Goal: Task Accomplishment & Management: Use online tool/utility

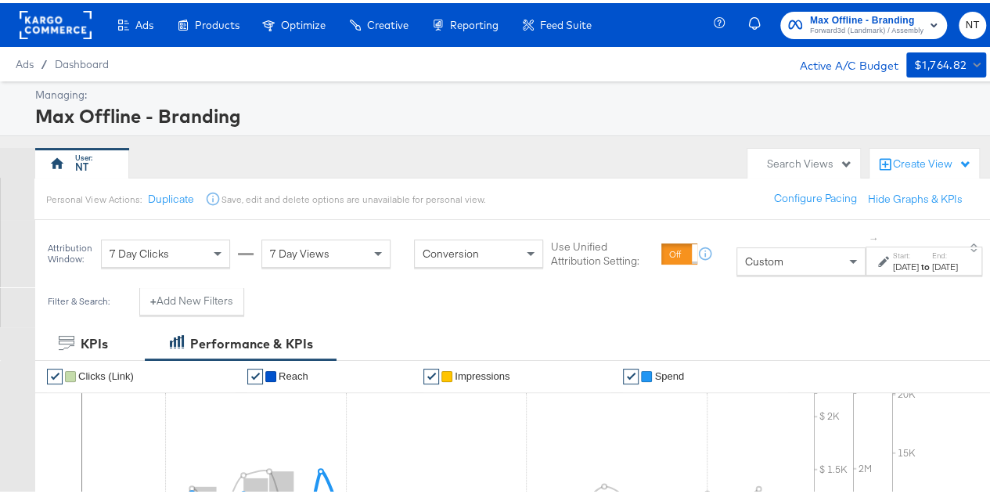
scroll to position [89, 0]
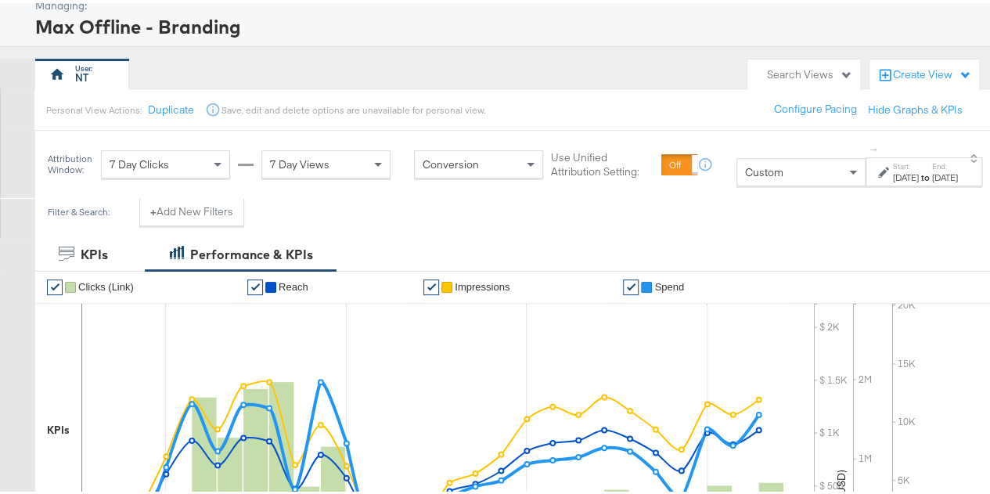
click at [919, 170] on div "to" at bounding box center [925, 174] width 13 height 13
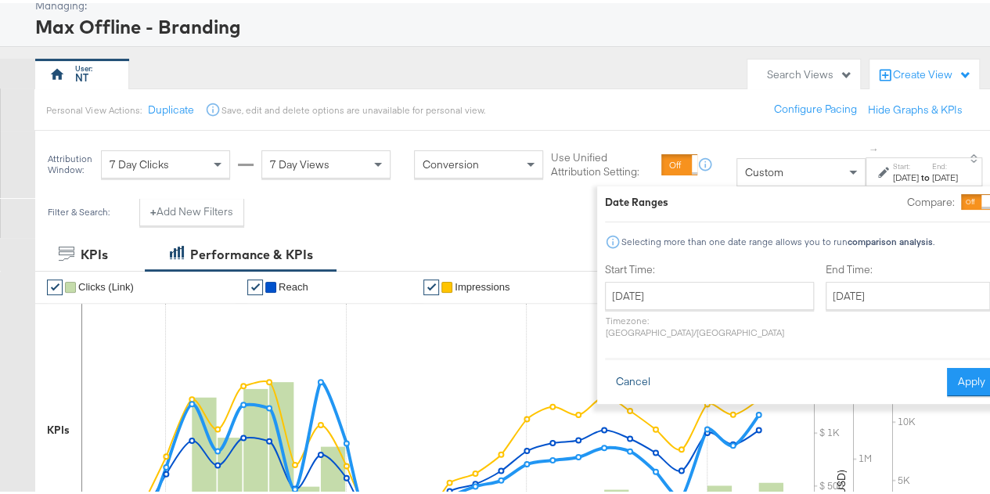
click at [605, 375] on button "Cancel" at bounding box center [633, 379] width 56 height 28
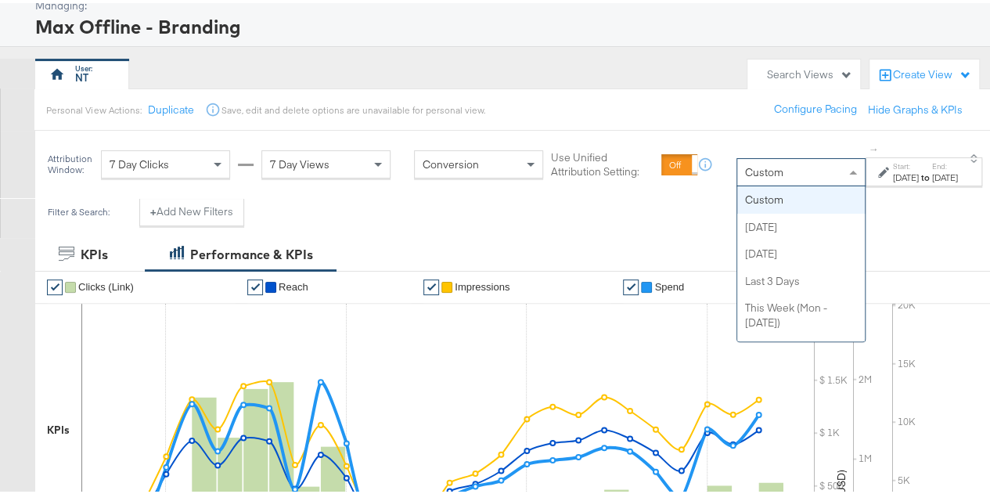
click at [748, 173] on span "Custom" at bounding box center [764, 169] width 38 height 14
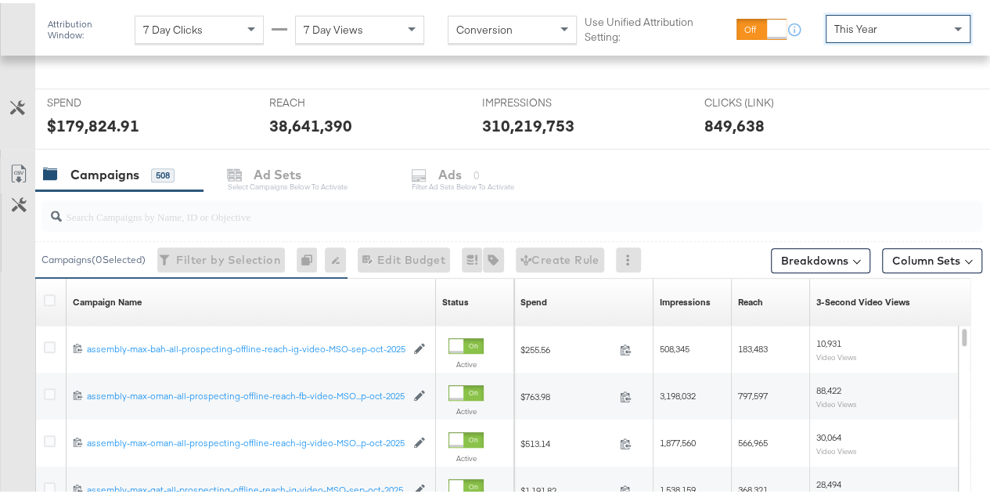
scroll to position [431, 0]
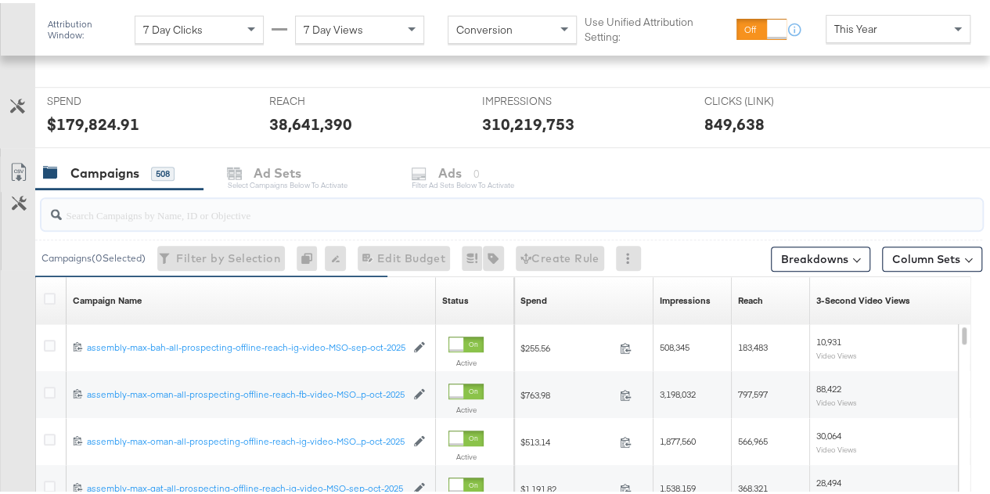
click at [139, 208] on input "search" at bounding box center [481, 205] width 839 height 31
paste input "branding-sep-2025"
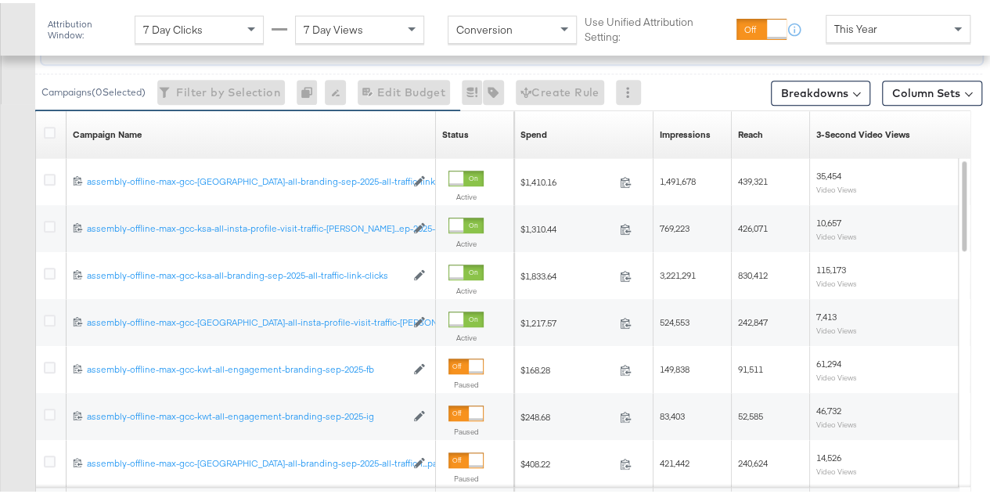
scroll to position [701, 0]
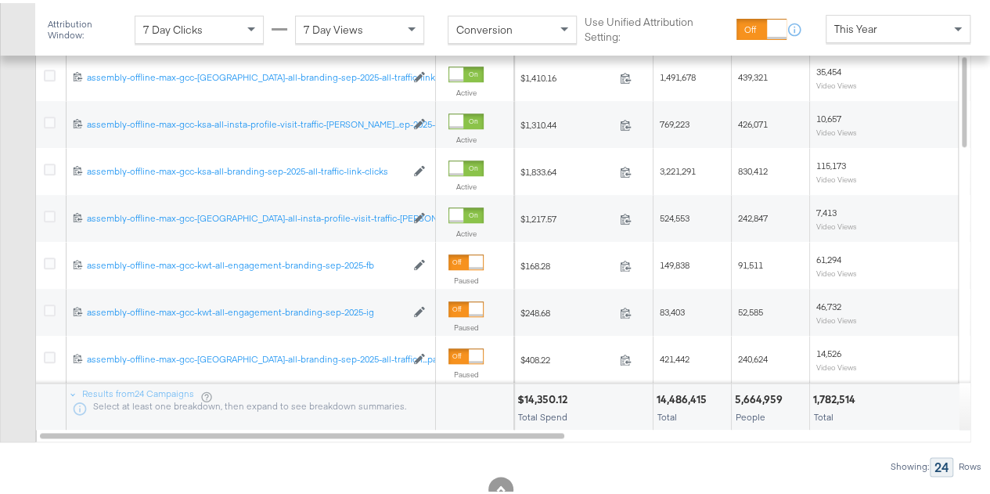
type input "branding-sep-2025"
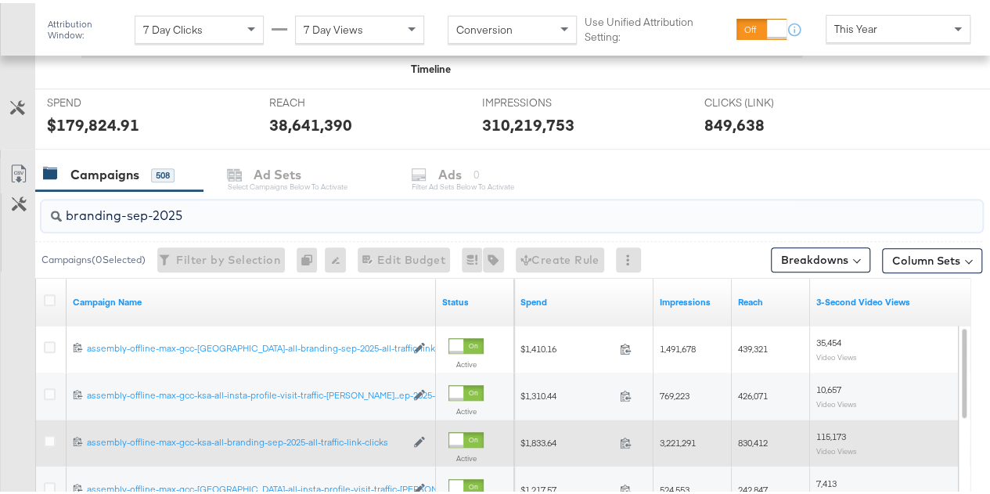
scroll to position [561, 0]
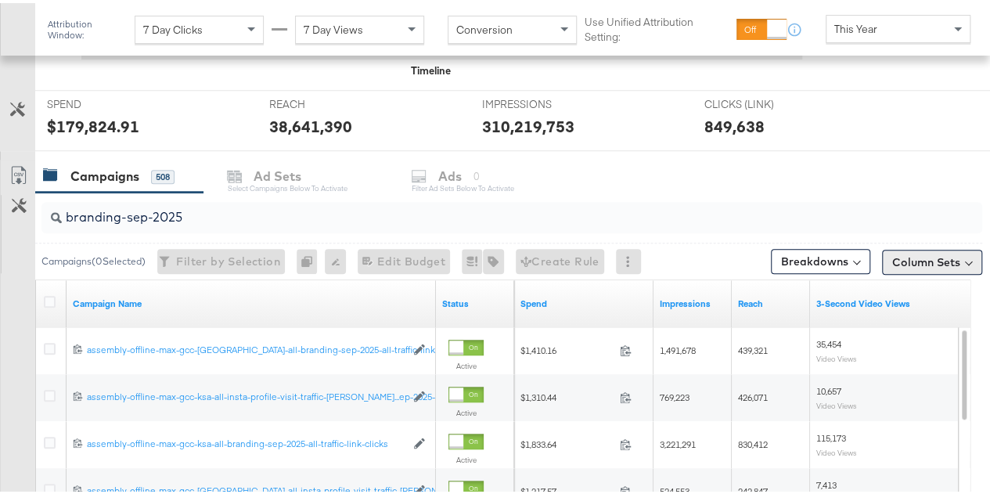
click at [922, 263] on button "Column Sets" at bounding box center [932, 259] width 100 height 25
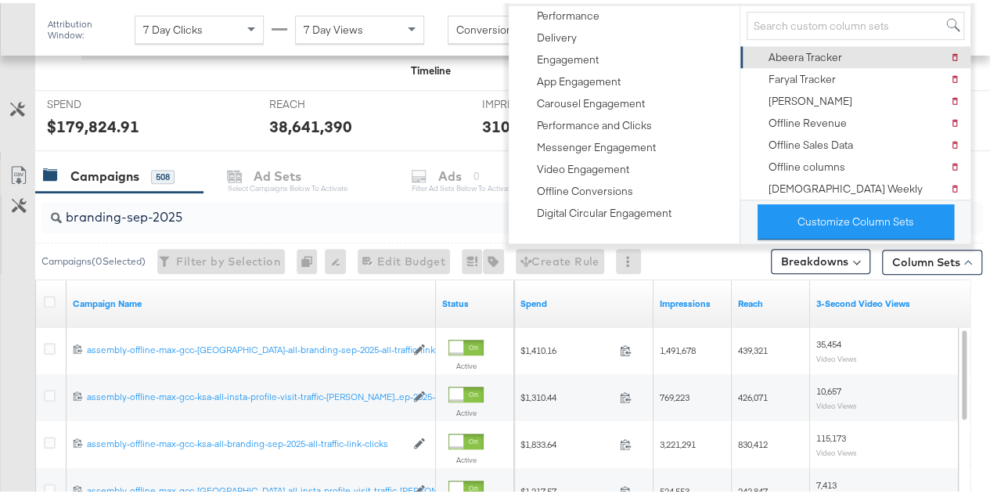
click at [786, 56] on div "Abeera Tracker" at bounding box center [806, 54] width 74 height 15
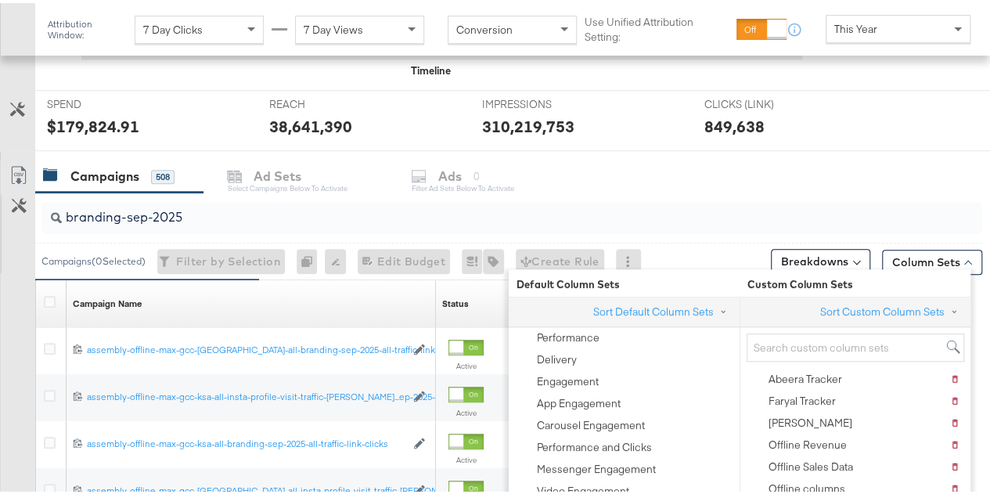
scroll to position [768, 0]
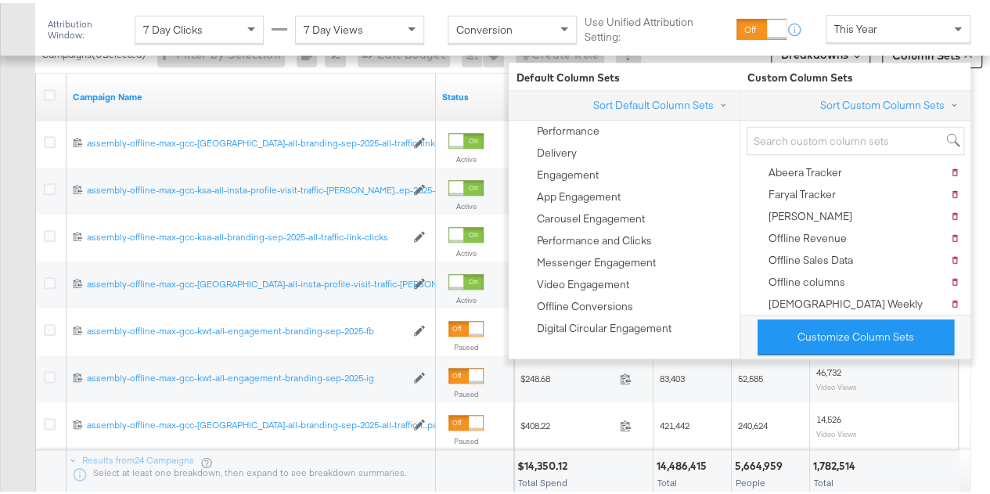
click at [3, 345] on div "Customize KPIs Export as CSV" at bounding box center [17, 228] width 35 height 556
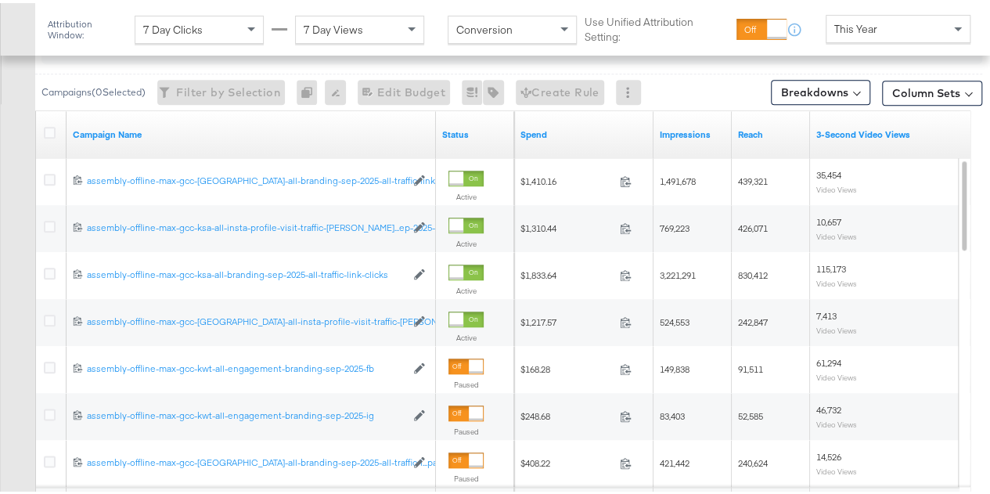
scroll to position [730, 0]
click at [50, 126] on icon at bounding box center [50, 130] width 12 height 12
click at [0, 0] on input "checkbox" at bounding box center [0, 0] width 0 height 0
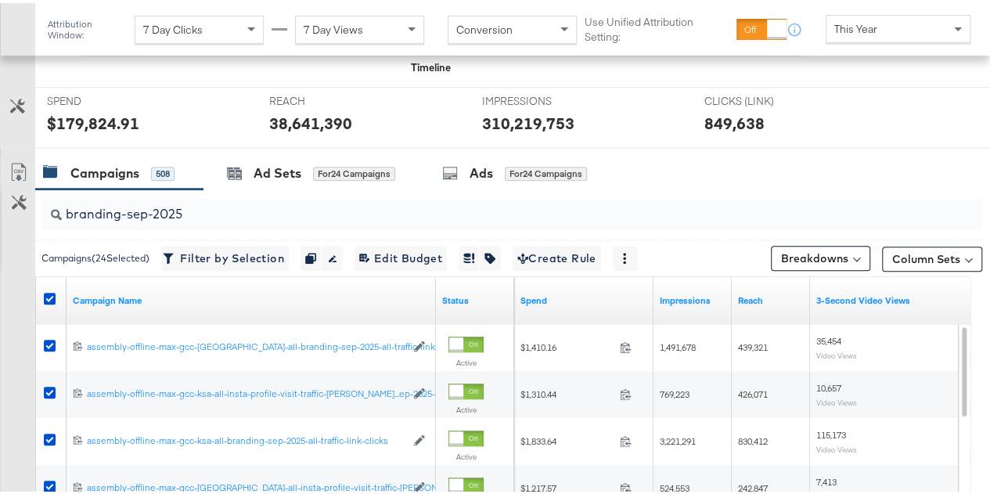
scroll to position [559, 0]
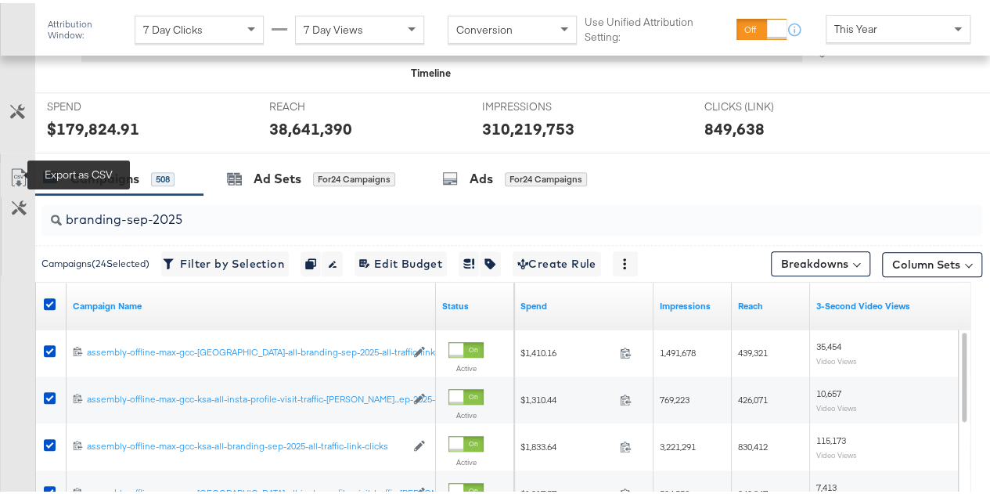
click at [24, 173] on icon at bounding box center [18, 174] width 19 height 19
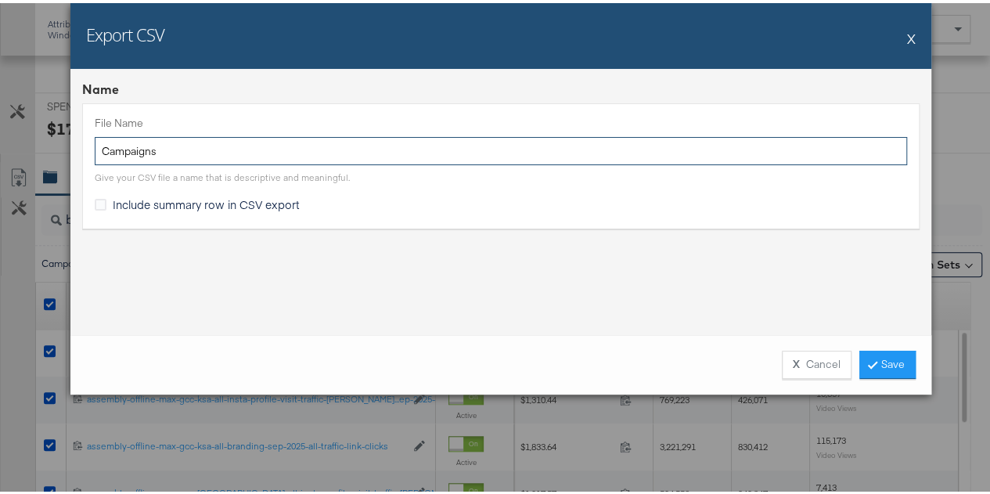
click at [188, 157] on input "Campaigns" at bounding box center [501, 148] width 813 height 29
paste input "branding-sep-2025"
type input "branding-sep-2025"
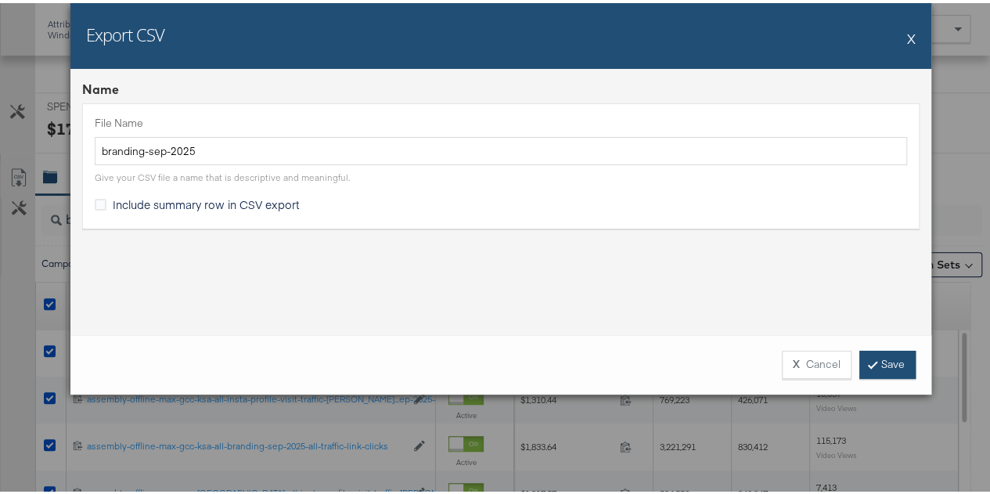
click at [884, 351] on link "Save" at bounding box center [888, 362] width 56 height 28
